Goal: Task Accomplishment & Management: Manage account settings

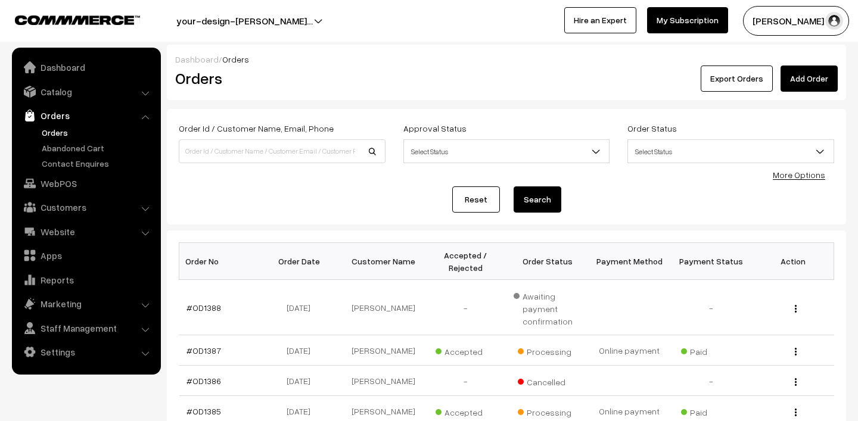
click at [462, 82] on div "Export Orders Add Order" at bounding box center [619, 79] width 435 height 26
click at [60, 132] on link "Orders" at bounding box center [98, 132] width 118 height 13
click at [784, 20] on button "Lokesh N.P" at bounding box center [796, 21] width 106 height 30
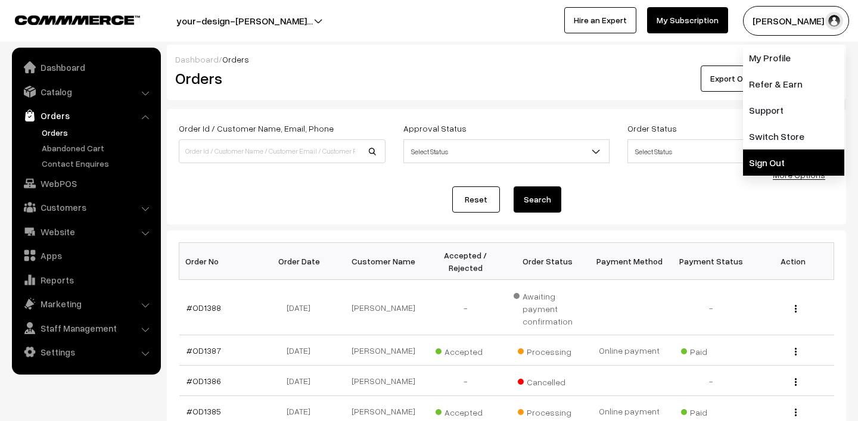
click at [777, 154] on link "Sign Out" at bounding box center [793, 162] width 101 height 26
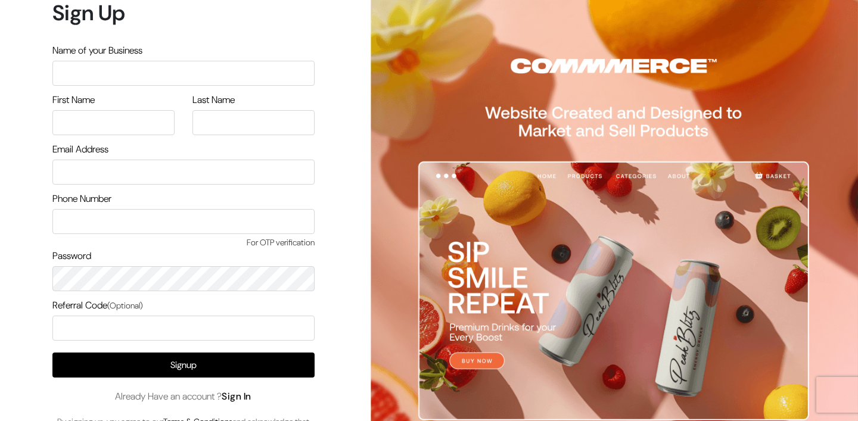
click at [250, 400] on link "Sign In" at bounding box center [237, 396] width 30 height 13
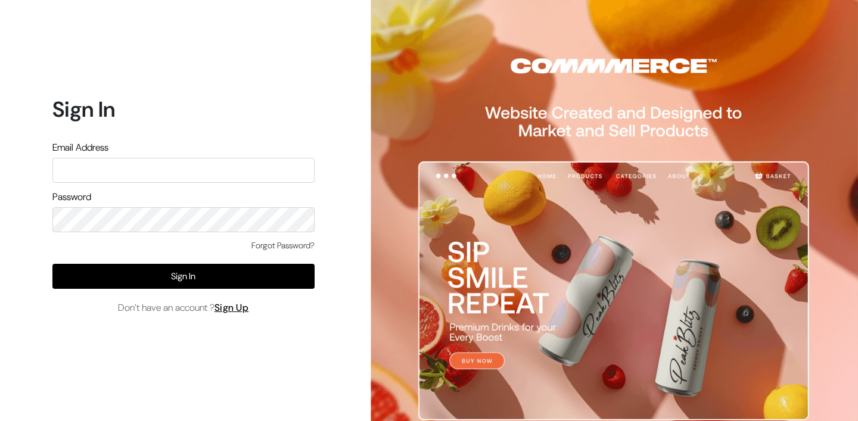
click at [183, 173] on input "text" at bounding box center [183, 170] width 262 height 25
type input "mk@yourdesignstore.in"
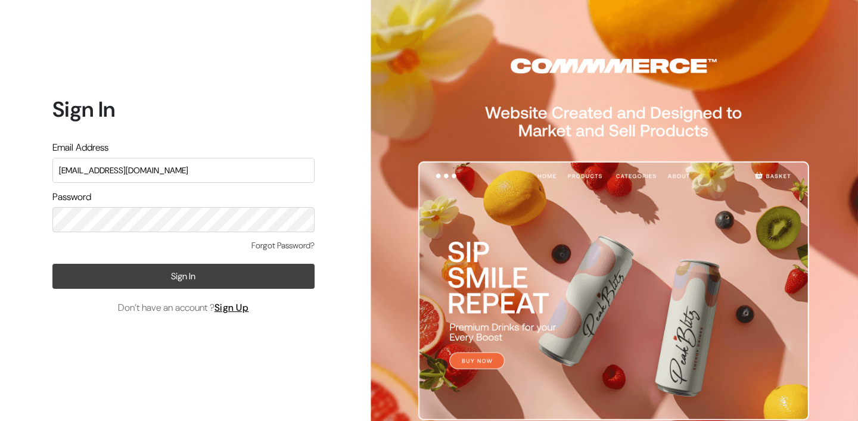
click at [254, 280] on button "Sign In" at bounding box center [183, 276] width 262 height 25
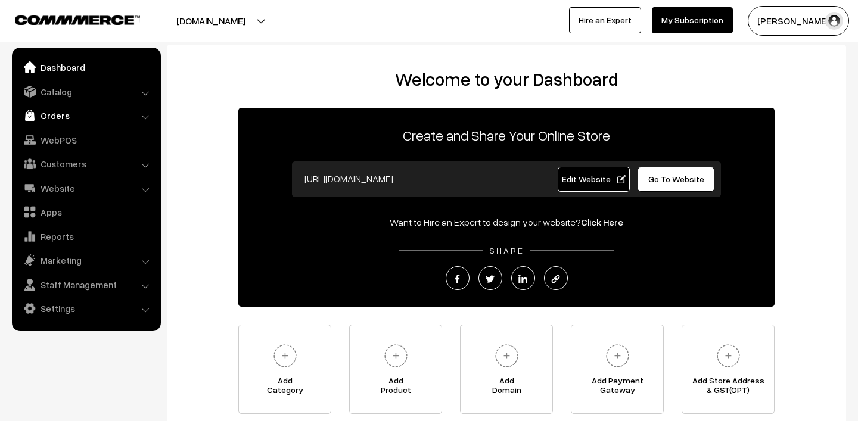
click at [51, 113] on link "Orders" at bounding box center [86, 115] width 142 height 21
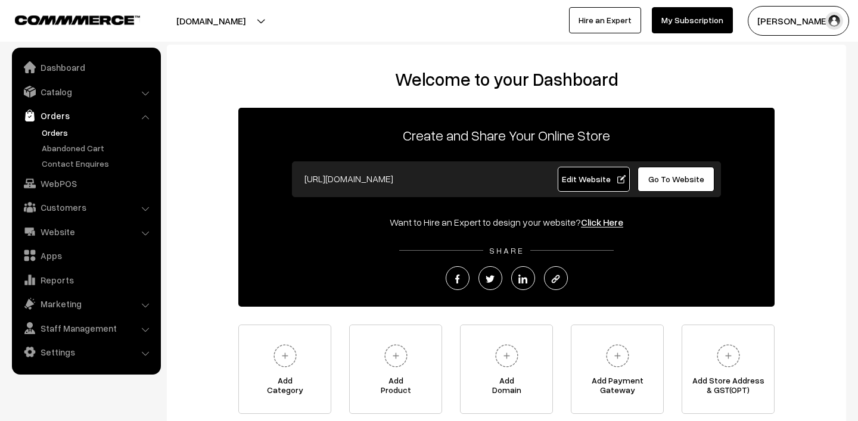
click at [64, 134] on link "Orders" at bounding box center [98, 132] width 118 height 13
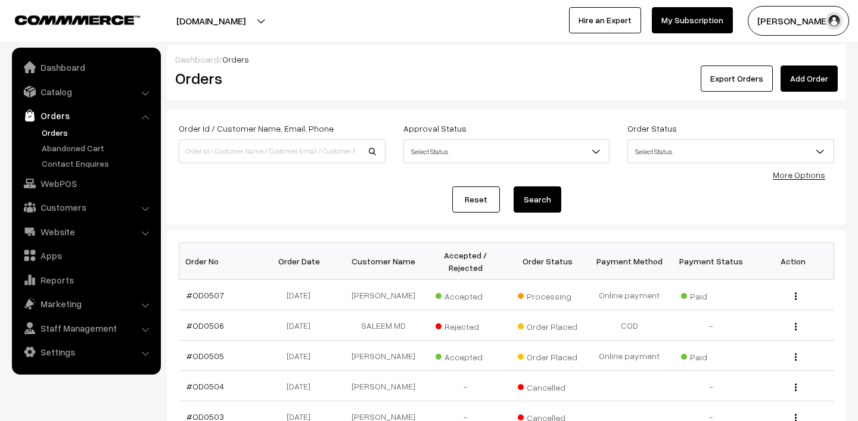
click at [59, 136] on link "Orders" at bounding box center [98, 132] width 118 height 13
